Goal: Transaction & Acquisition: Download file/media

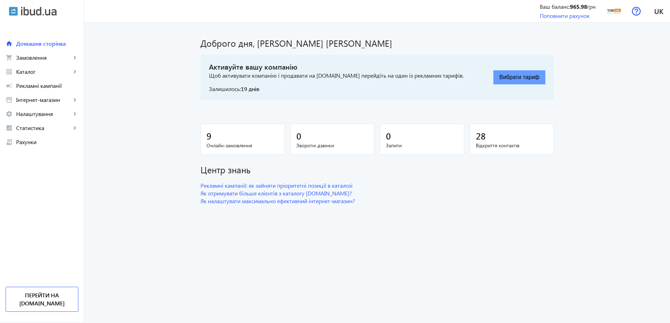
drag, startPoint x: 535, startPoint y: 76, endPoint x: 497, endPoint y: 73, distance: 38.1
click at [497, 73] on button "Вибрати тариф" at bounding box center [519, 77] width 52 height 14
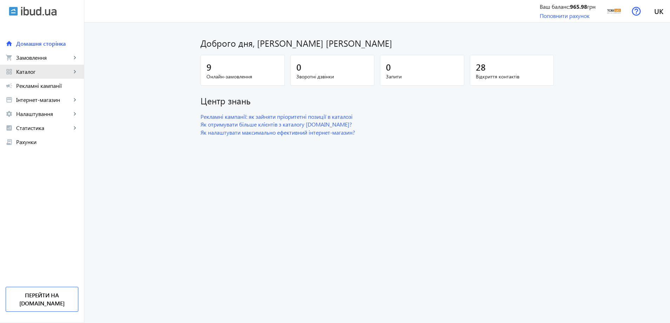
click at [44, 75] on span "Каталог" at bounding box center [43, 71] width 55 height 7
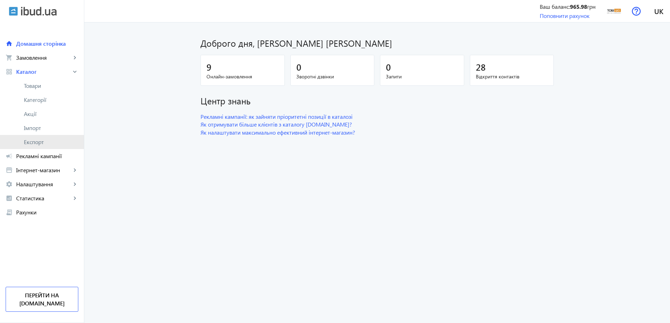
click at [42, 138] on span "Експорт" at bounding box center [51, 141] width 54 height 7
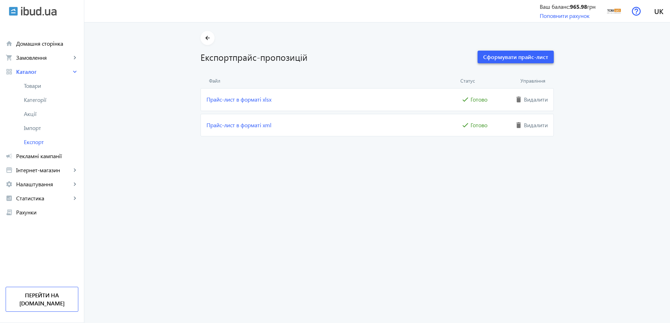
click at [507, 55] on span "Сформувати прайс-лист" at bounding box center [515, 57] width 65 height 8
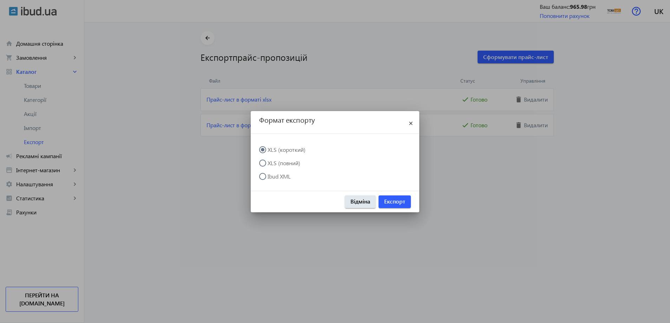
click at [273, 164] on label "XLS (повний)" at bounding box center [283, 163] width 34 height 6
click at [273, 164] on input "XLS (повний)" at bounding box center [266, 166] width 14 height 14
radio input "true"
click at [401, 201] on span "Експорт" at bounding box center [394, 201] width 21 height 8
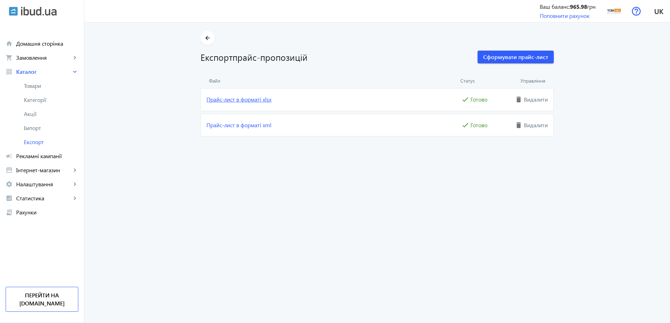
click at [237, 100] on link "Прайс-лист в форматі xlsx" at bounding box center [332, 99] width 253 height 8
